Goal: Task Accomplishment & Management: Use online tool/utility

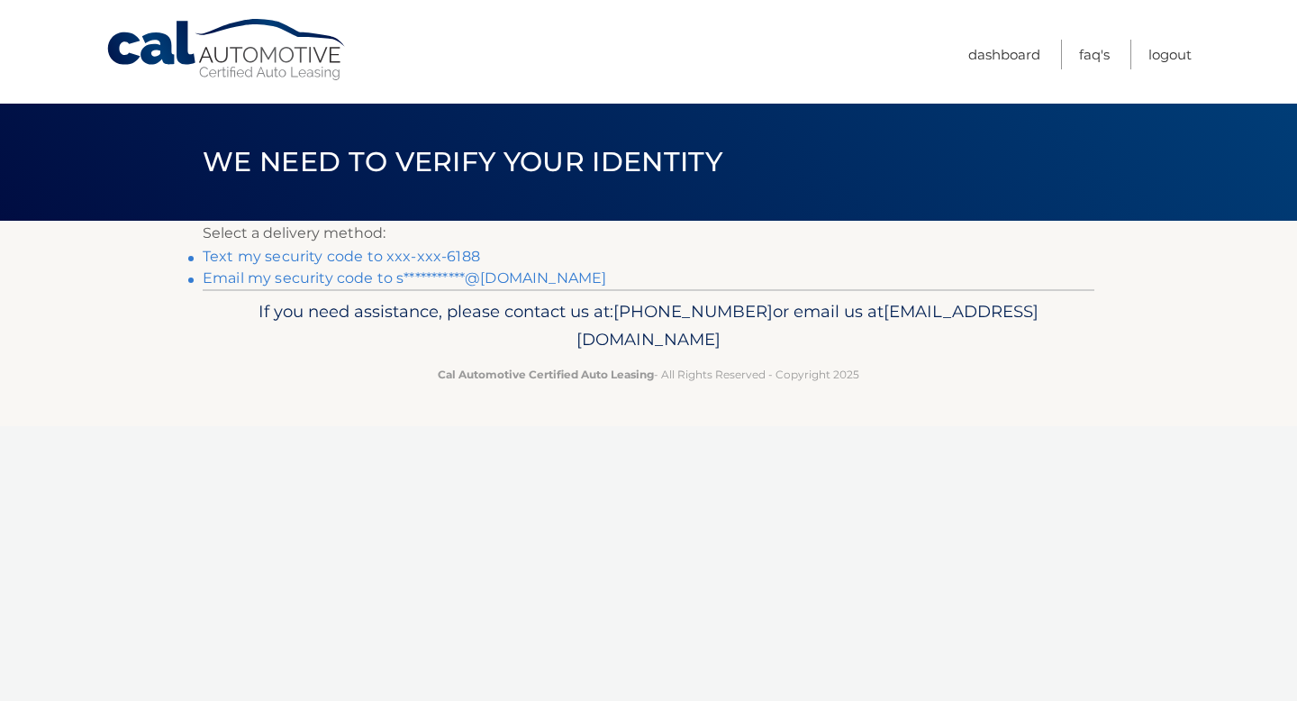
click at [424, 256] on link "Text my security code to xxx-xxx-6188" at bounding box center [341, 256] width 277 height 17
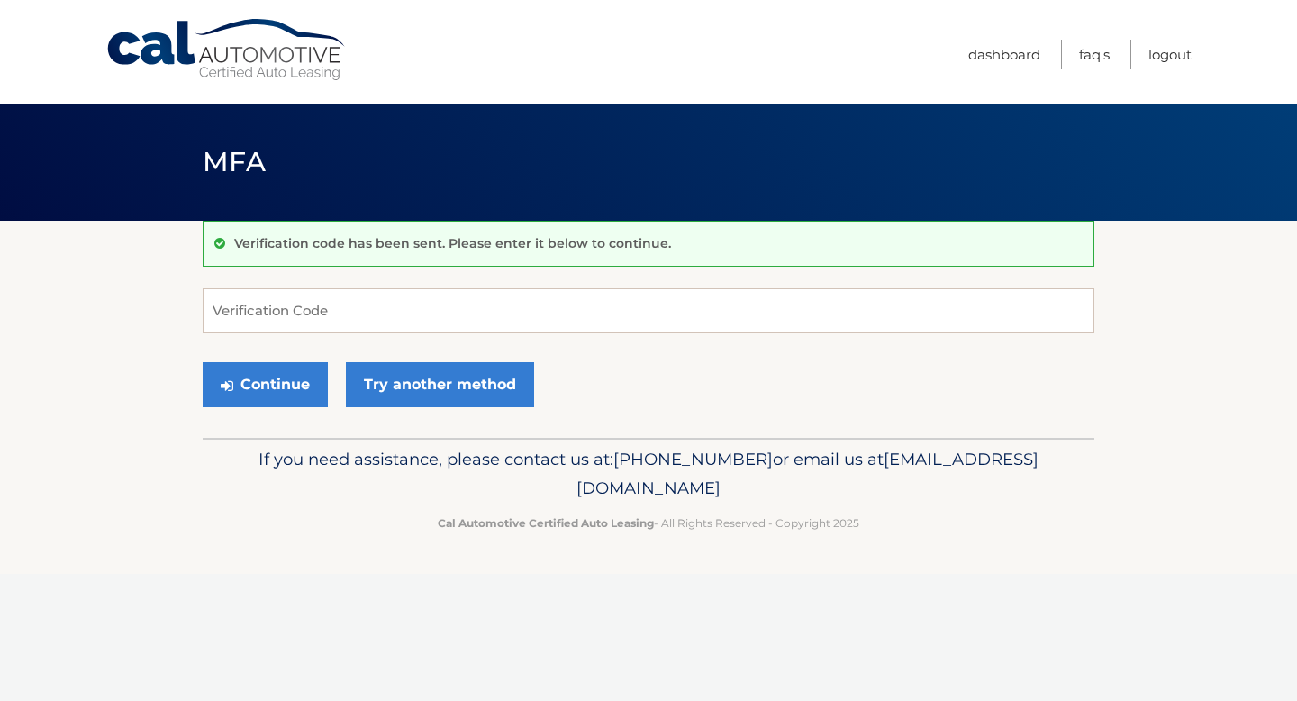
click at [398, 281] on div "Verification code has been sent. Please enter it below to continue. Verificatio…" at bounding box center [649, 329] width 892 height 217
click at [381, 300] on input "Verification Code" at bounding box center [649, 310] width 892 height 45
type input "228137"
click at [273, 383] on button "Continue" at bounding box center [265, 384] width 125 height 45
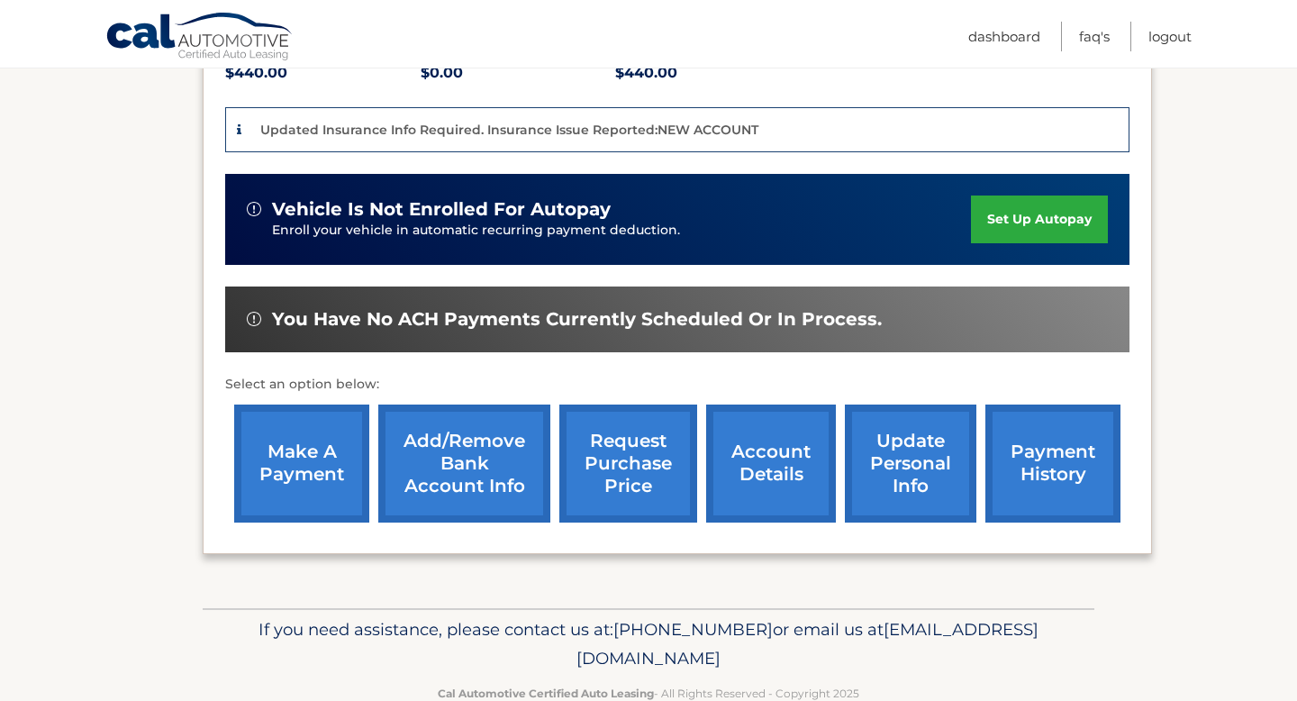
scroll to position [449, 0]
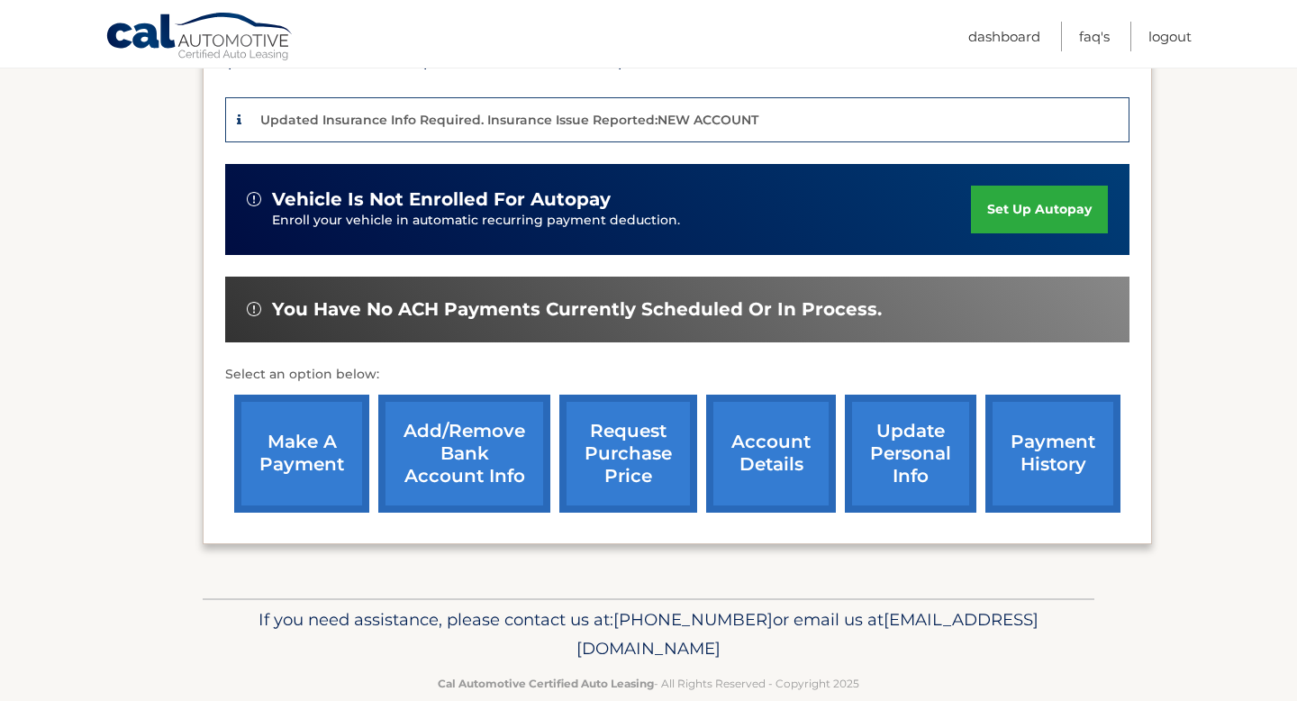
click at [298, 402] on link "make a payment" at bounding box center [301, 453] width 135 height 118
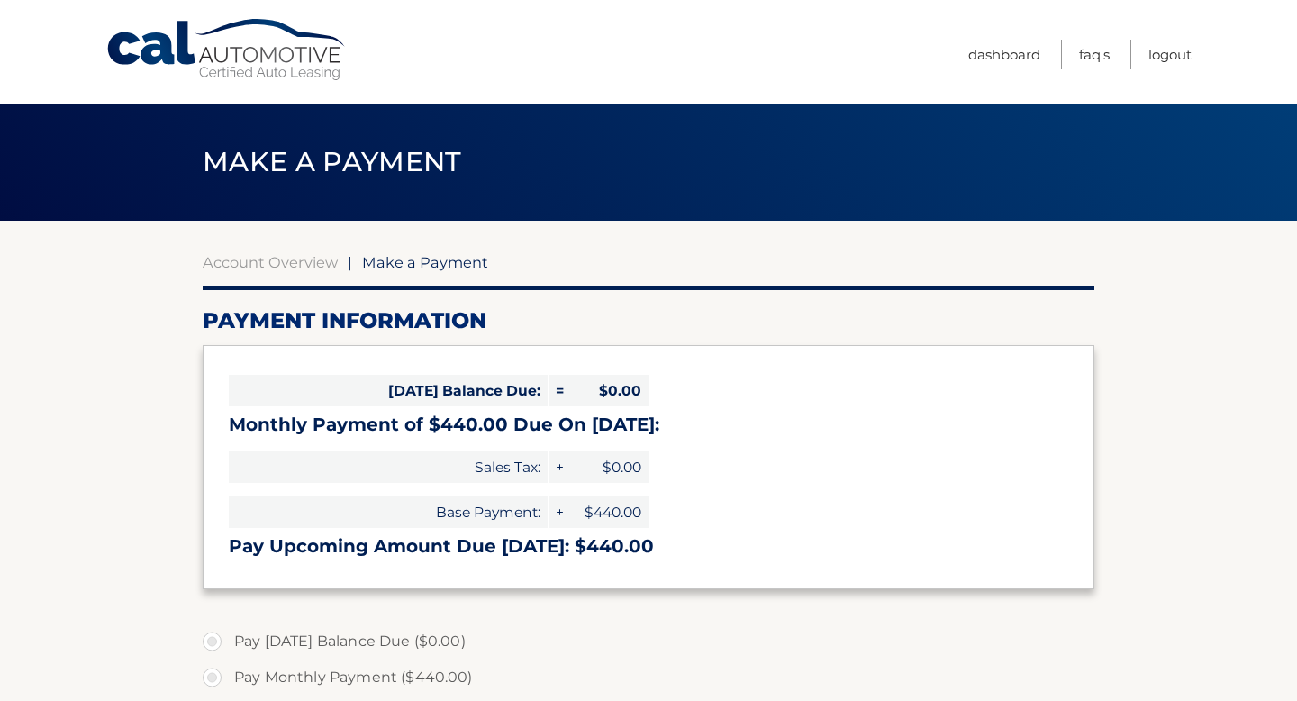
select select "MTAxNmVkODItNzNlNi00MTBhLWJhMTYtMjU2NjViMGU4MDQ3"
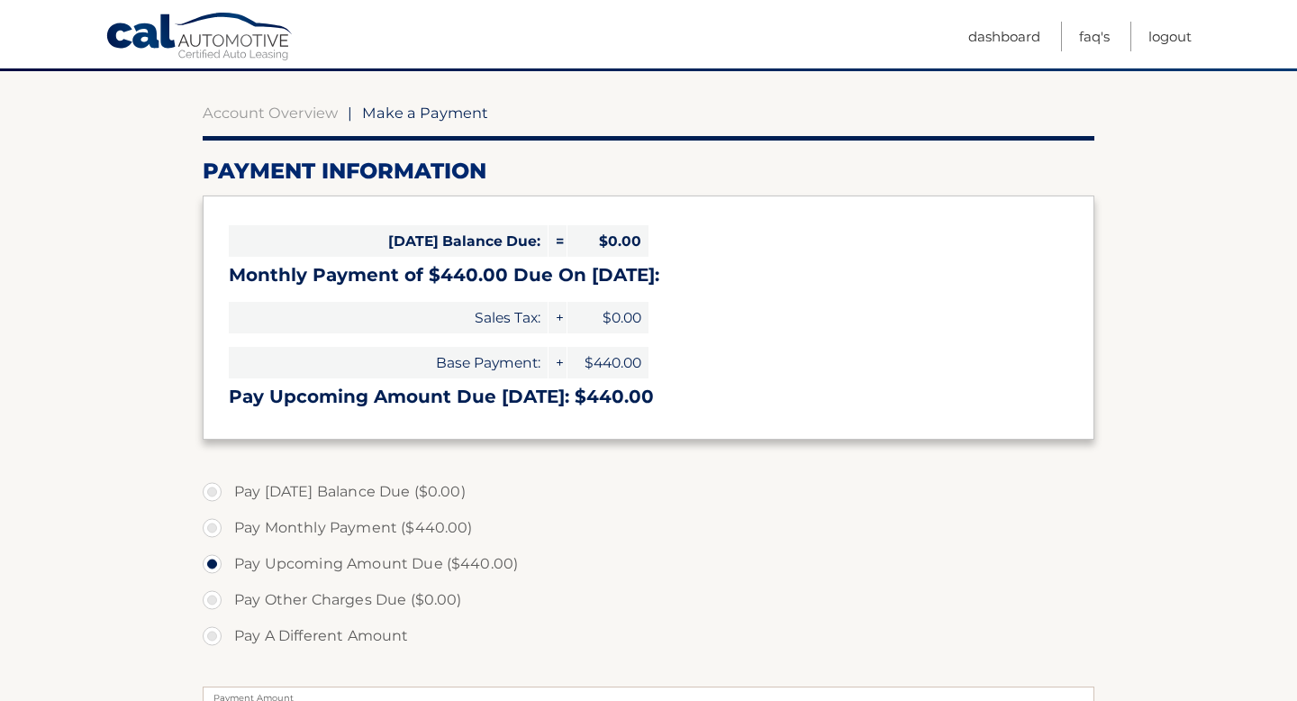
scroll to position [169, 0]
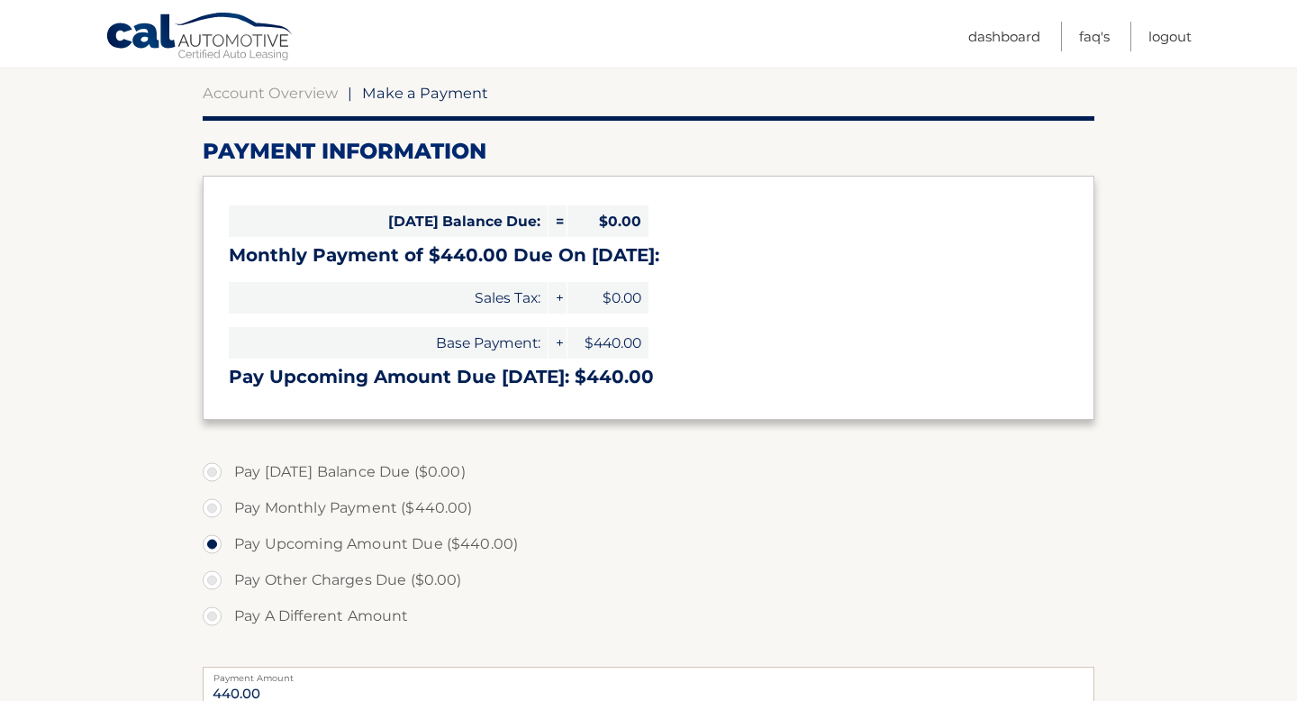
click at [405, 518] on label "Pay Monthly Payment ($440.00)" at bounding box center [649, 508] width 892 height 36
click at [228, 518] on input "Pay Monthly Payment ($440.00)" at bounding box center [219, 504] width 18 height 29
radio input "true"
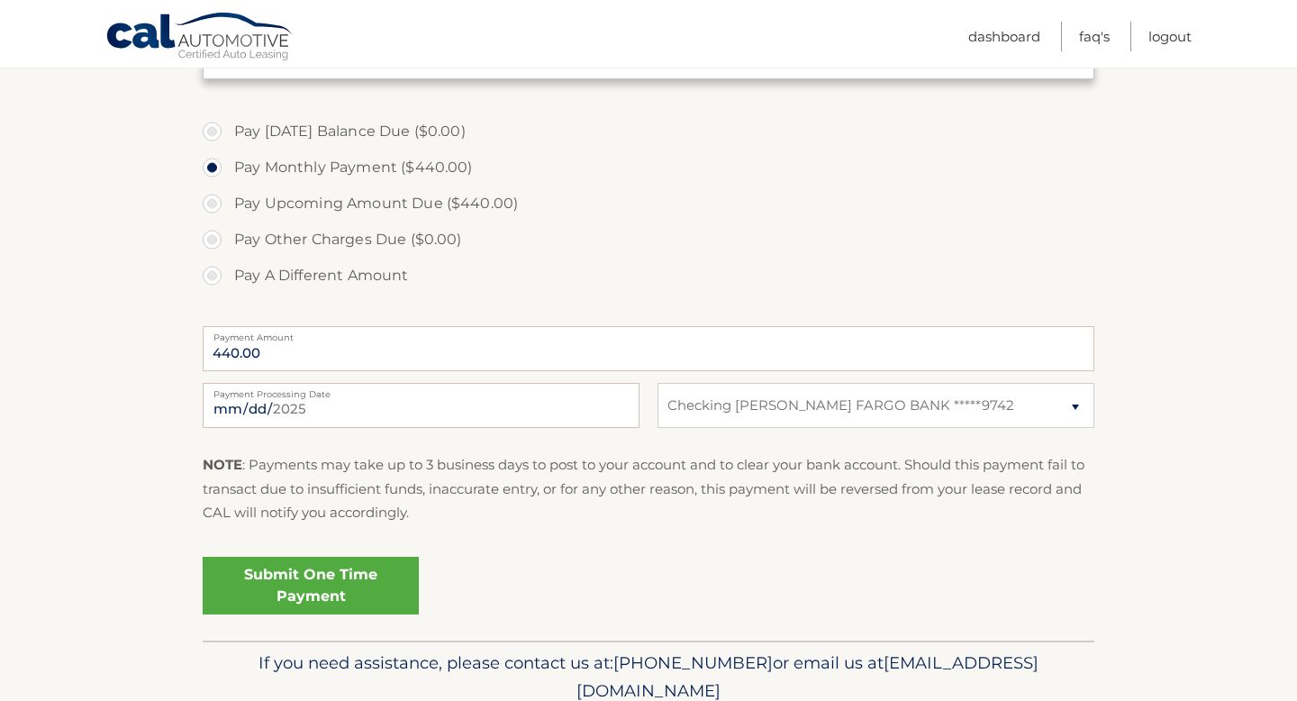
scroll to position [550, 0]
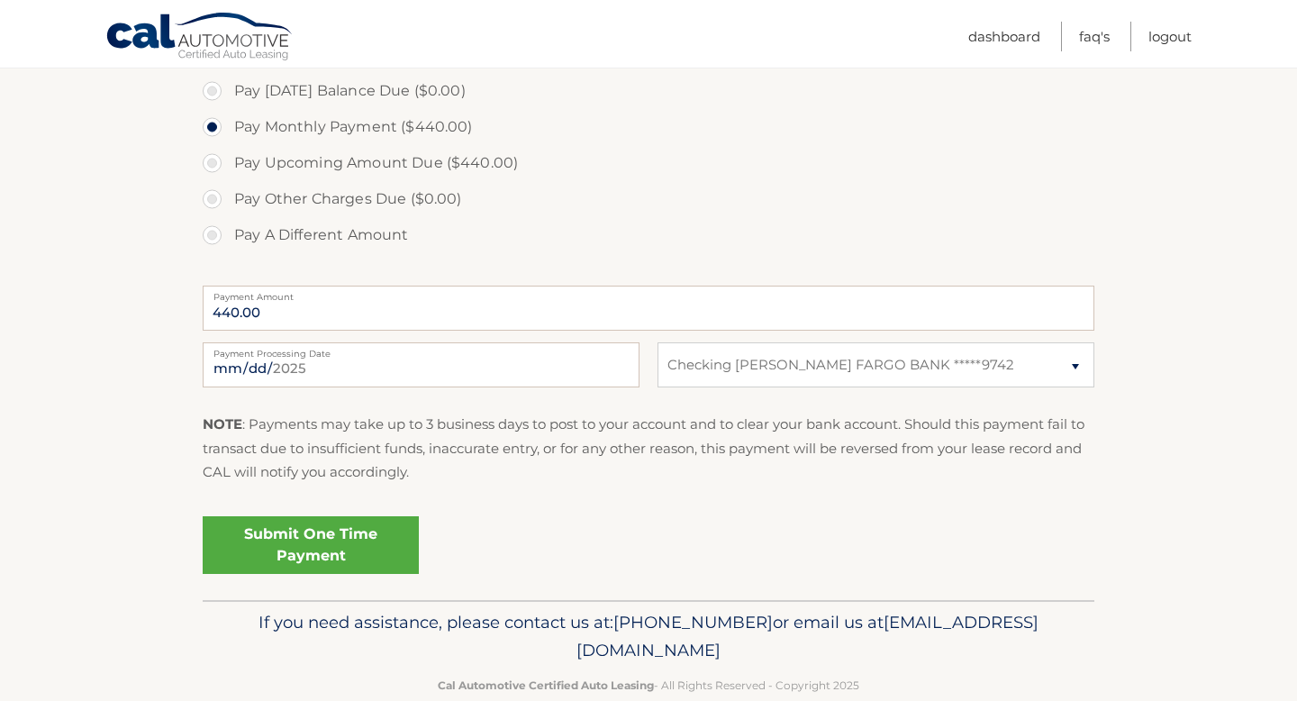
click at [354, 549] on link "Submit One Time Payment" at bounding box center [311, 545] width 216 height 58
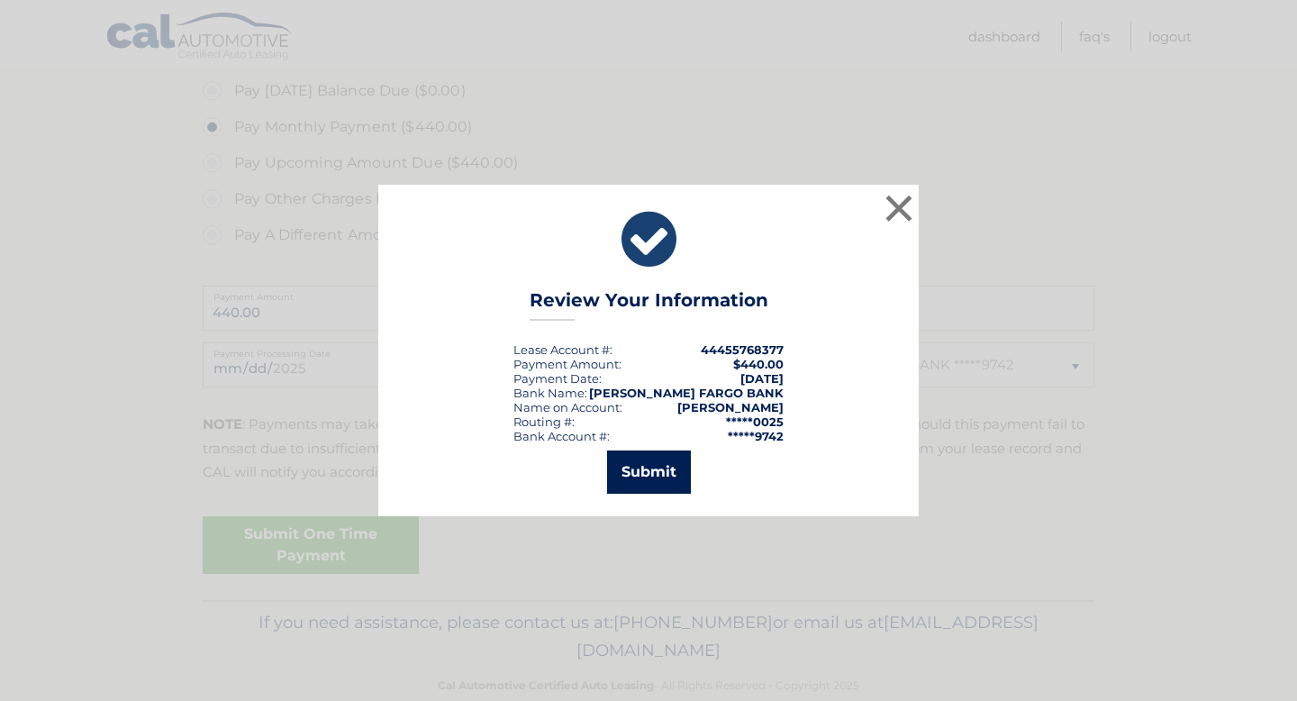
click at [661, 477] on button "Submit" at bounding box center [649, 471] width 84 height 43
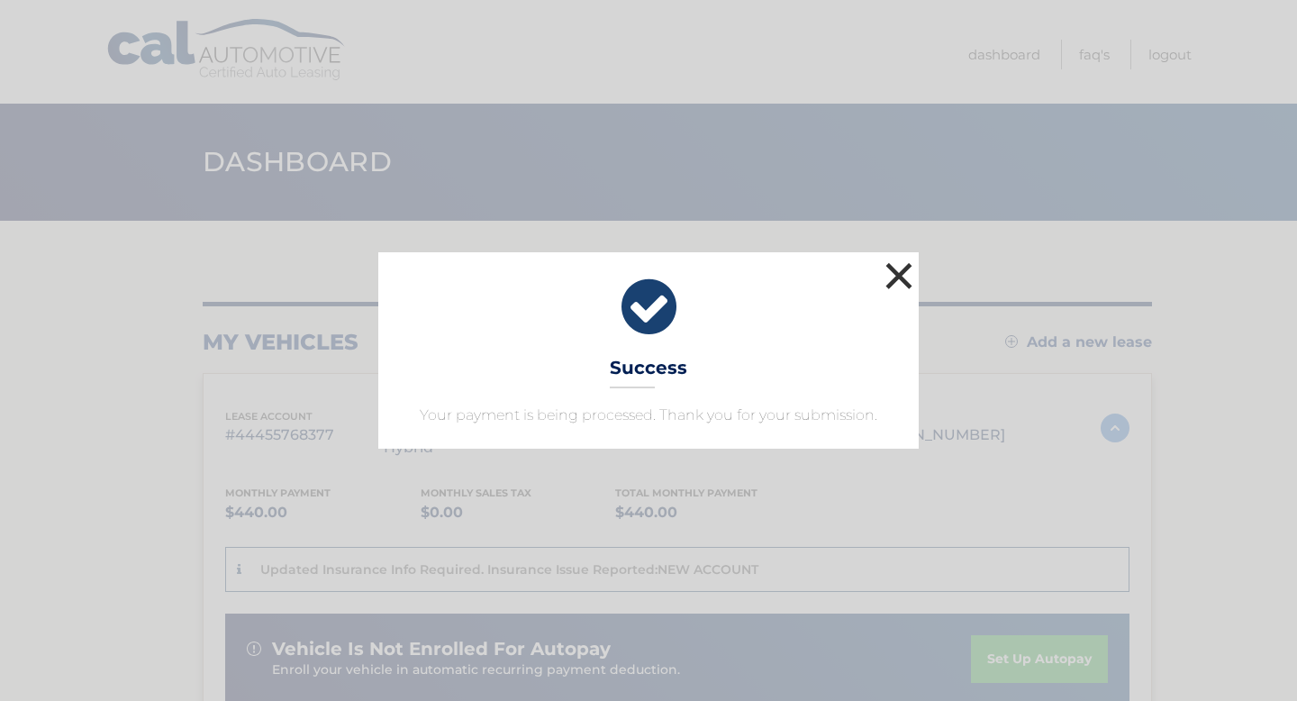
click at [893, 279] on button "×" at bounding box center [899, 276] width 36 height 36
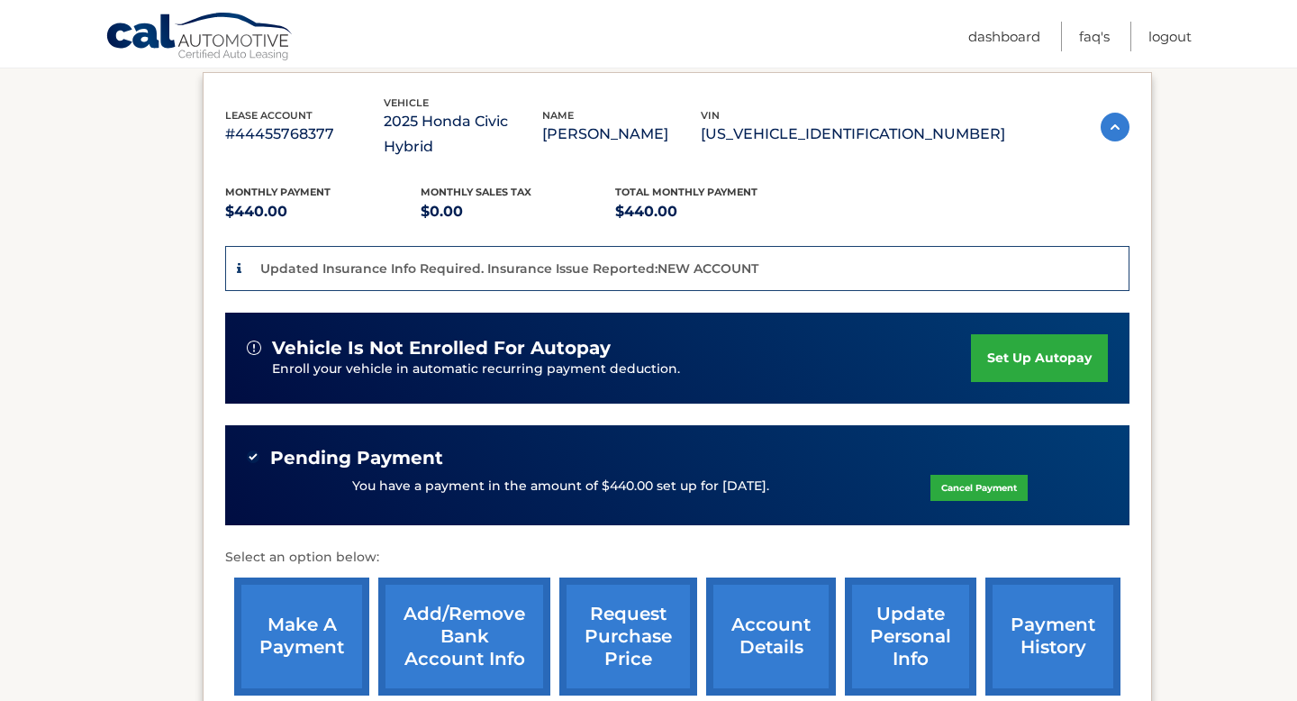
scroll to position [315, 0]
